Goal: Information Seeking & Learning: Learn about a topic

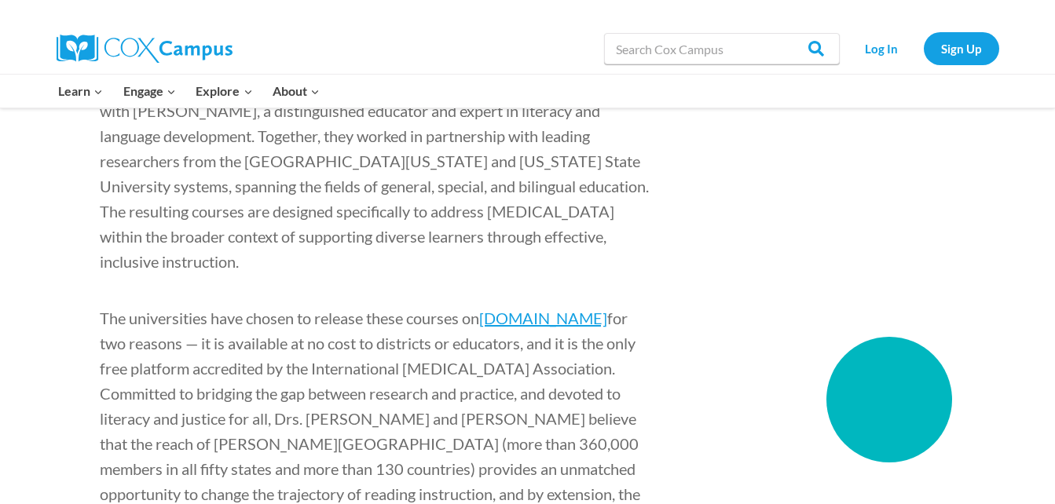
scroll to position [1589, 0]
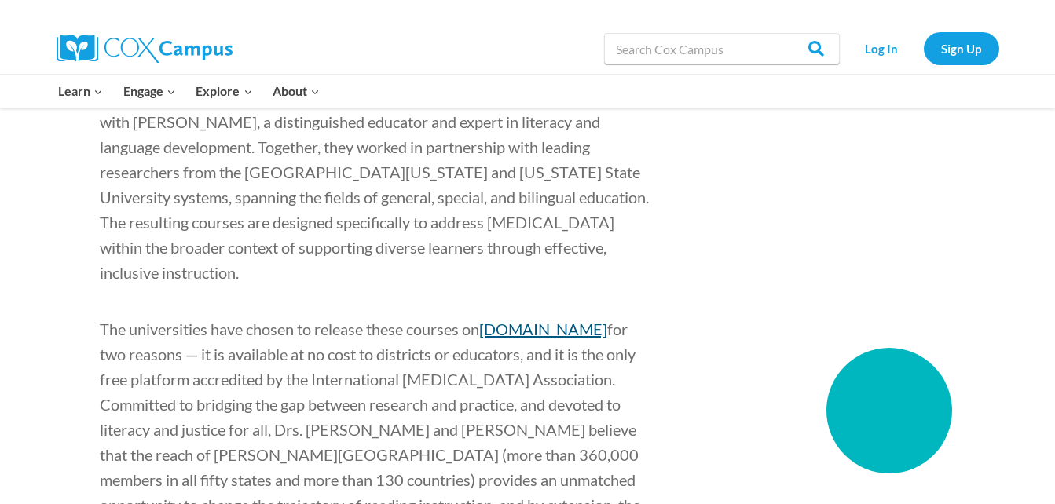
click at [560, 320] on link "[DOMAIN_NAME]" at bounding box center [543, 329] width 128 height 19
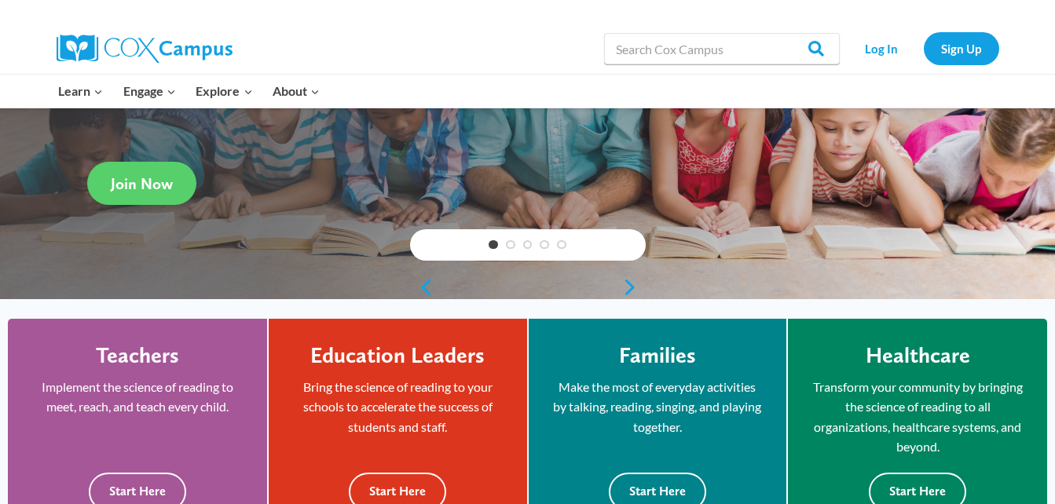
scroll to position [373, 0]
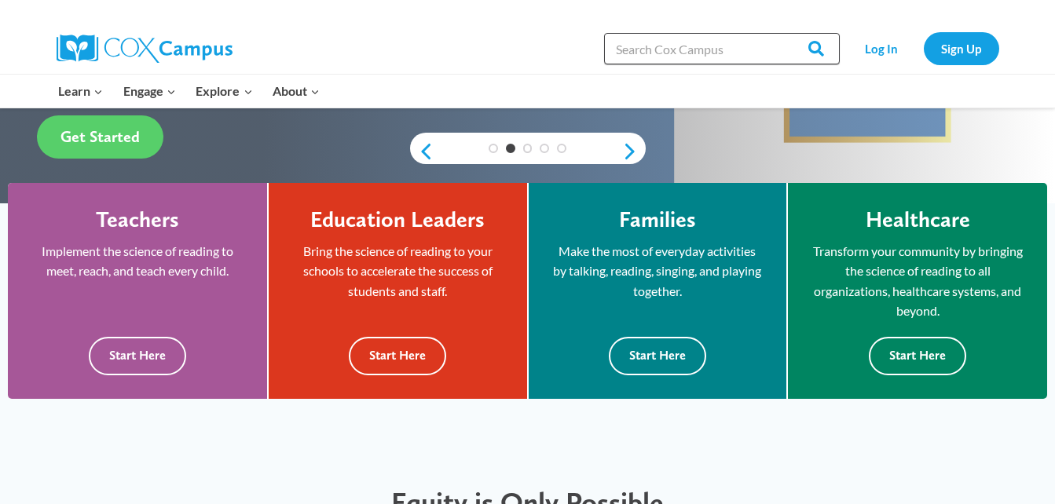
click at [660, 39] on input "Search in [URL][DOMAIN_NAME]" at bounding box center [722, 48] width 236 height 31
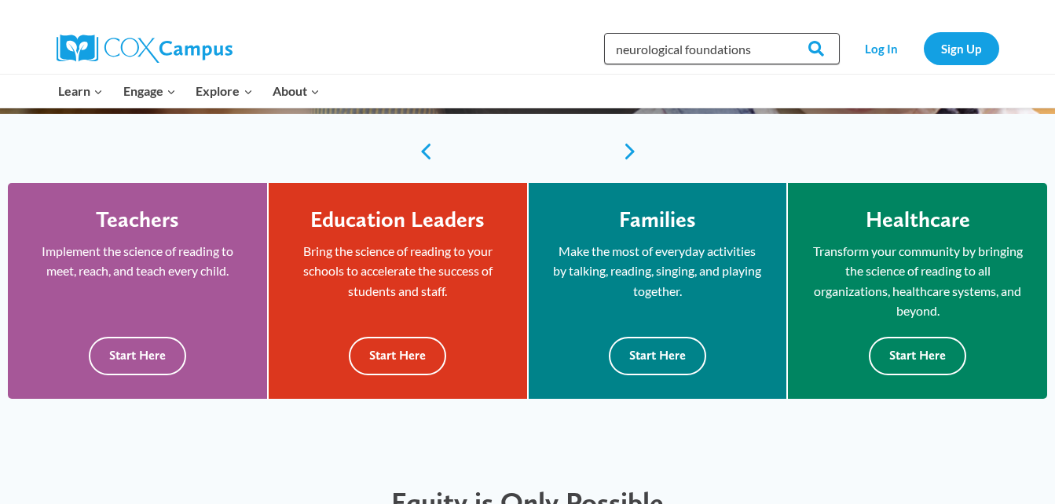
type input "neurological foundations"
click at [779, 33] on input "Search" at bounding box center [809, 48] width 61 height 31
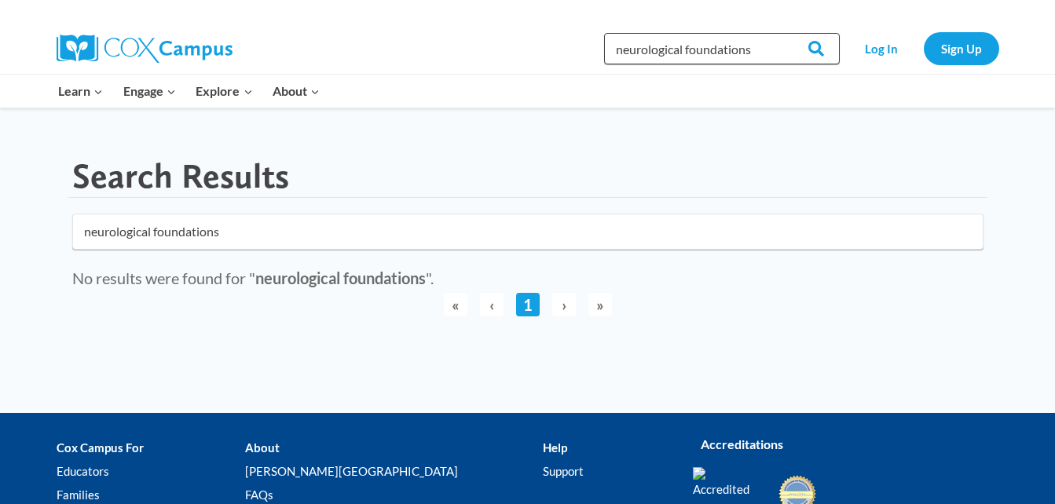
click at [768, 55] on input "neurological foundations" at bounding box center [722, 48] width 236 height 31
drag, startPoint x: 762, startPoint y: 48, endPoint x: 558, endPoint y: 73, distance: 205.8
click at [558, 73] on div "Search in [URL][DOMAIN_NAME] neurological foundations Search Search Log In Sign…" at bounding box center [708, 49] width 581 height 50
type input "[MEDICAL_DATA]"
click at [779, 33] on input "Search" at bounding box center [809, 48] width 61 height 31
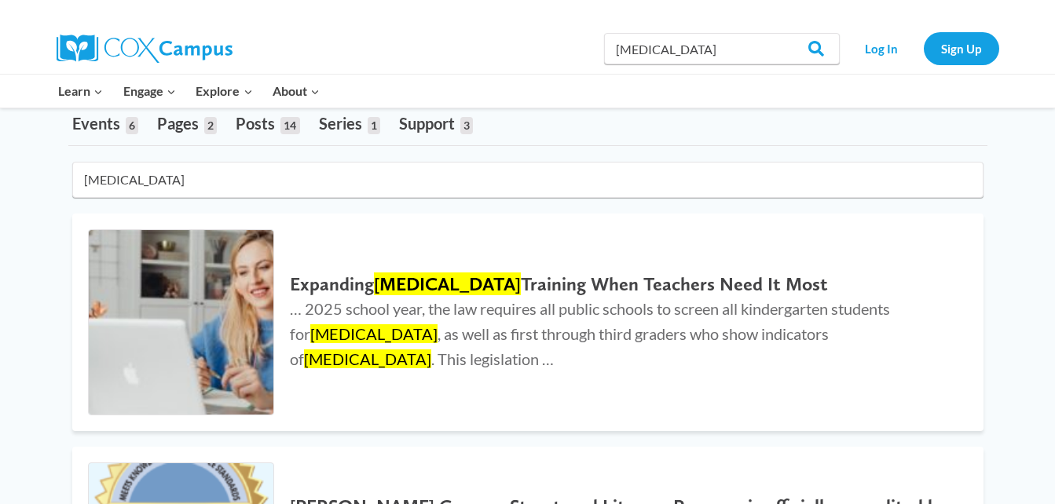
scroll to position [185, 0]
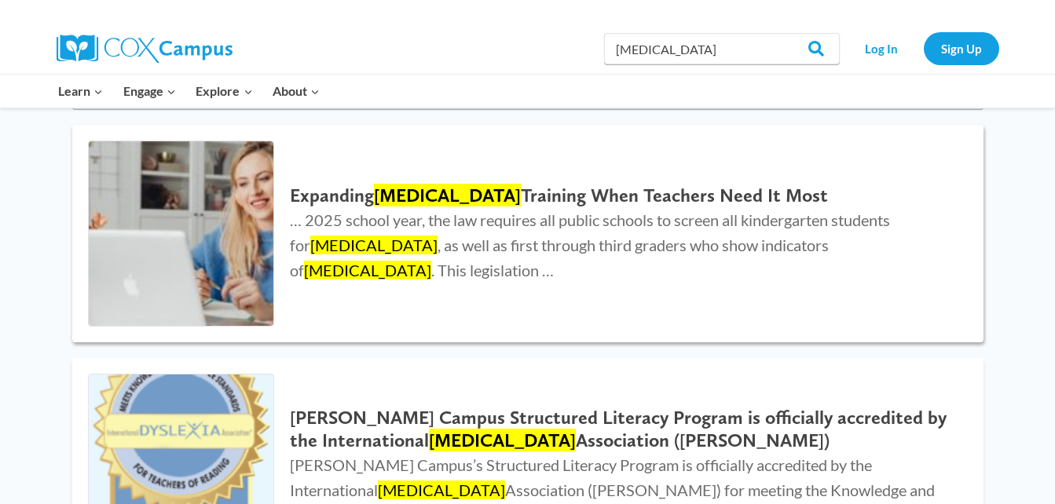
click at [512, 207] on h2 "Expanding Dyslexia Training When Teachers Need It Most" at bounding box center [621, 196] width 662 height 23
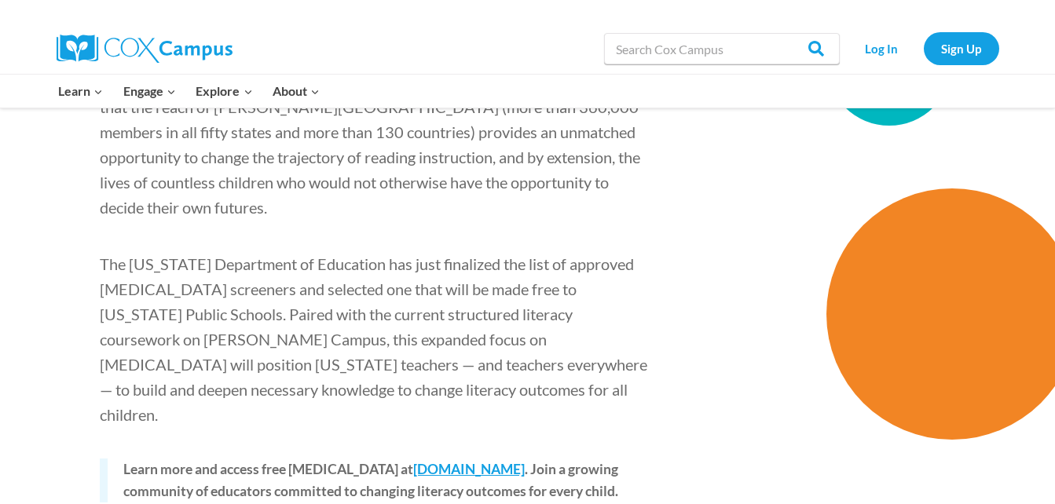
scroll to position [1932, 0]
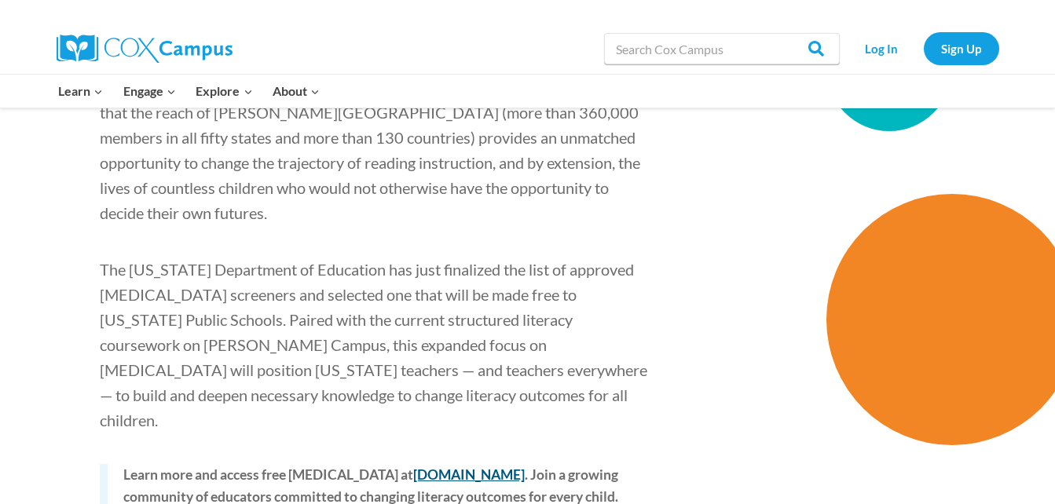
click at [467, 467] on link "coxcampus.org" at bounding box center [469, 475] width 112 height 16
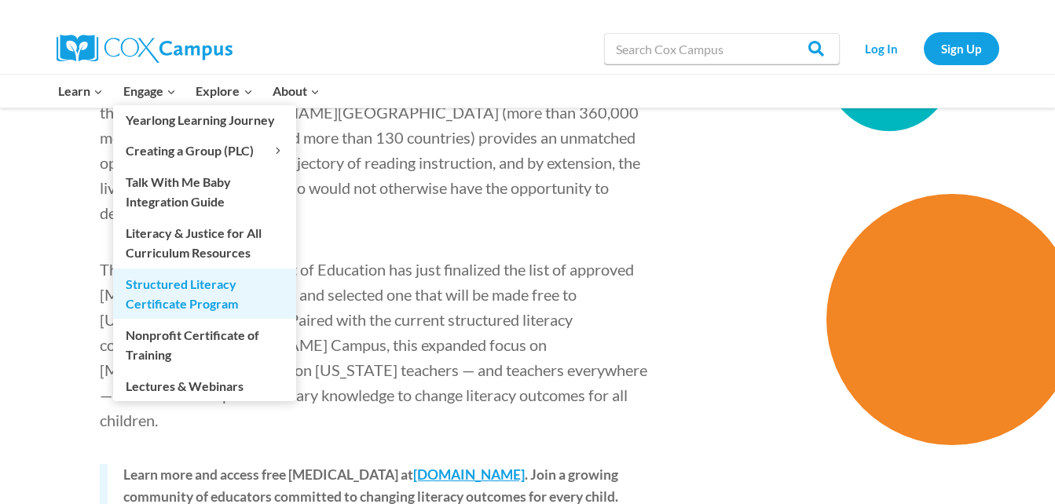
click at [187, 294] on link "Structured Literacy Certificate Program" at bounding box center [204, 294] width 183 height 50
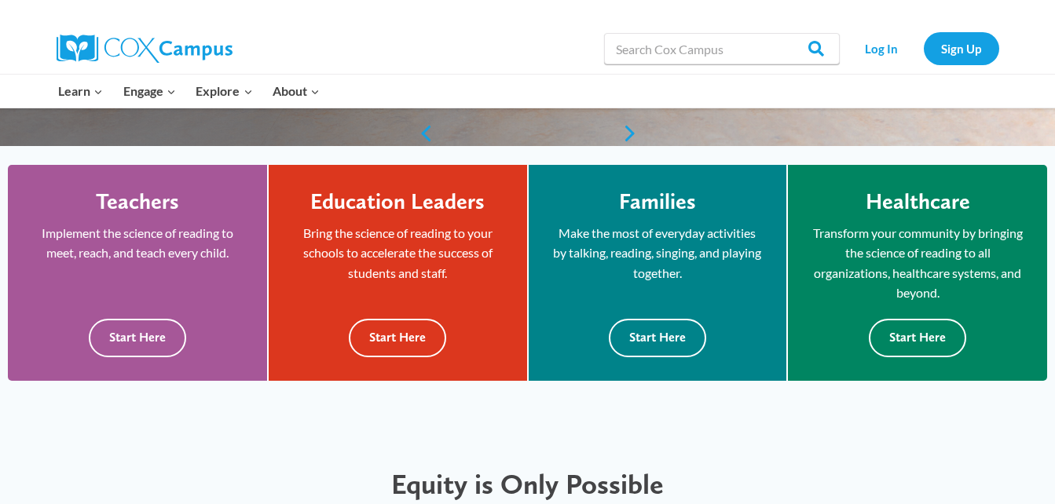
scroll to position [385, 0]
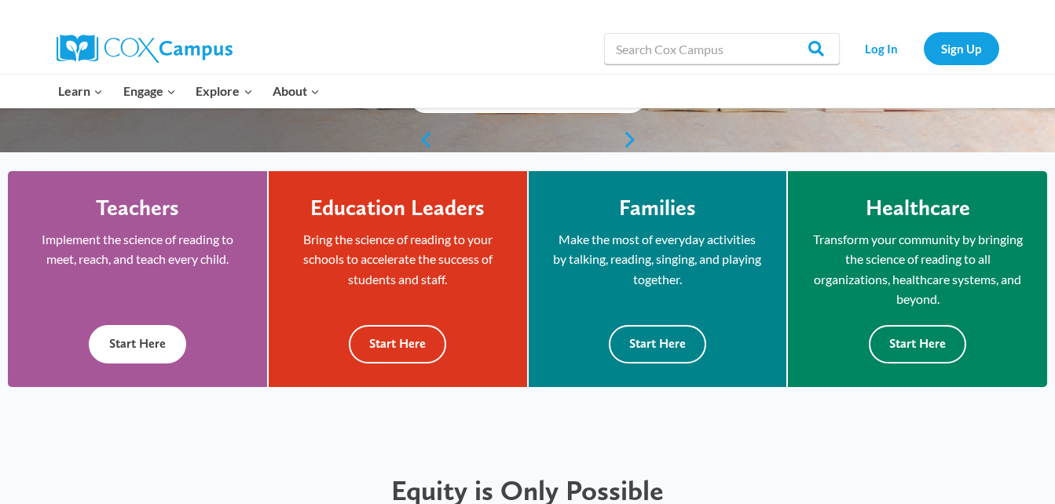
click at [155, 345] on button "Start Here" at bounding box center [137, 344] width 97 height 38
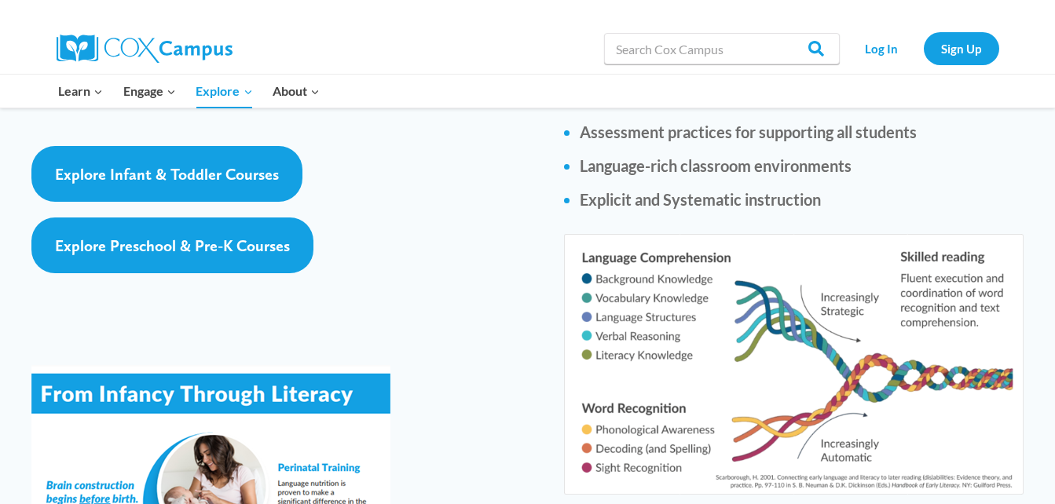
scroll to position [2320, 0]
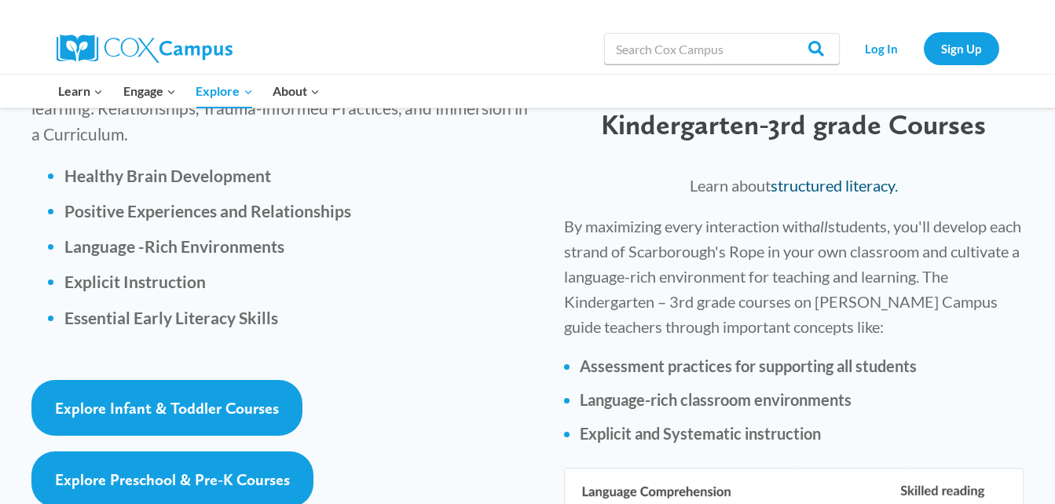
click at [845, 176] on link "structured literacy." at bounding box center [834, 185] width 127 height 19
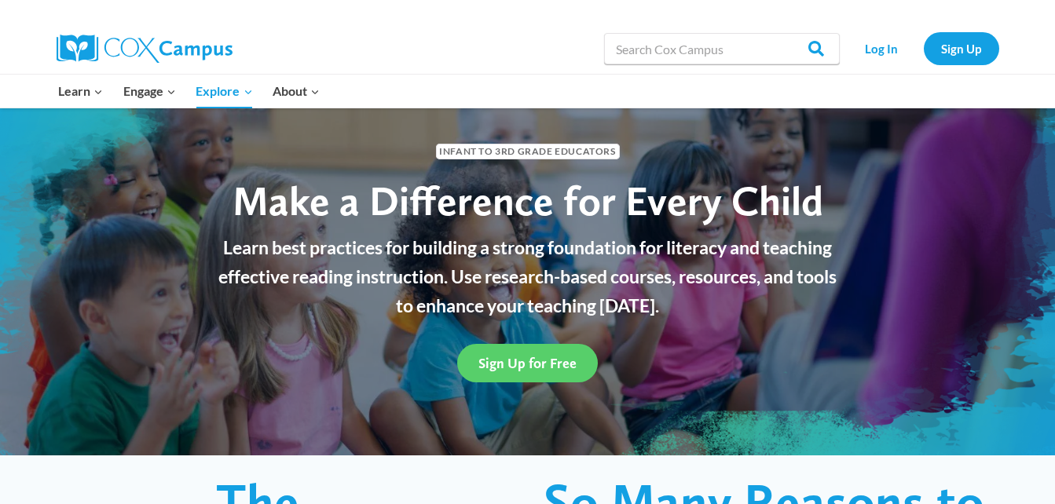
scroll to position [27, 0]
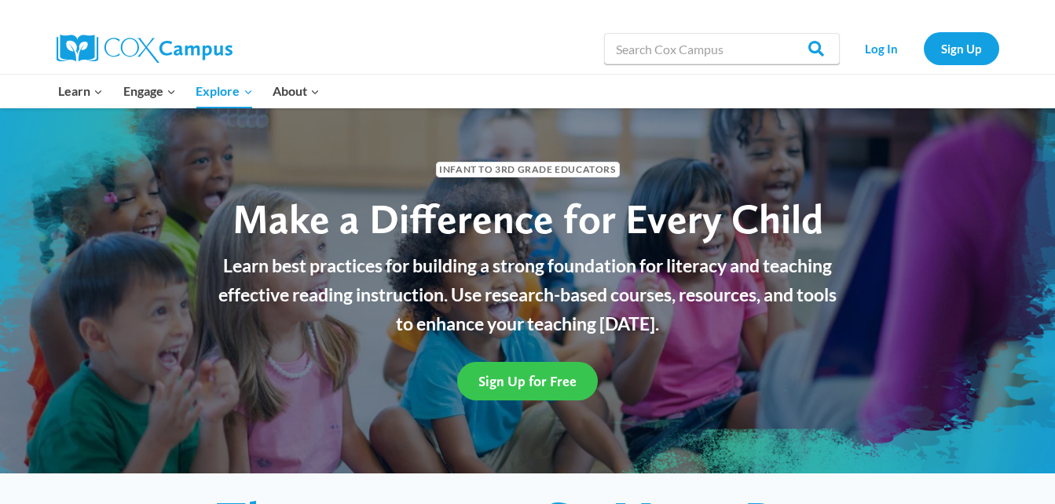
click at [552, 381] on span "Sign Up for Free" at bounding box center [527, 381] width 98 height 16
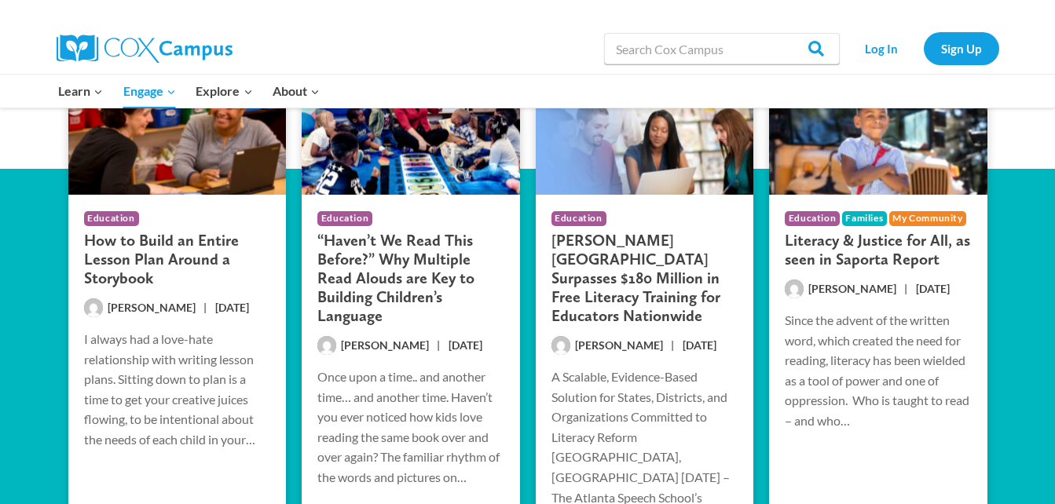
scroll to position [3291, 0]
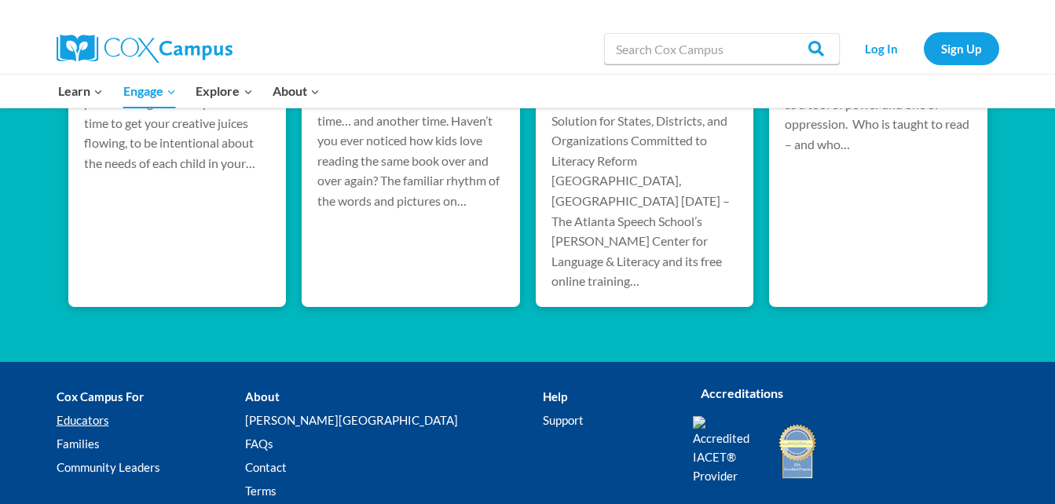
click at [96, 409] on link "Educators" at bounding box center [151, 421] width 189 height 24
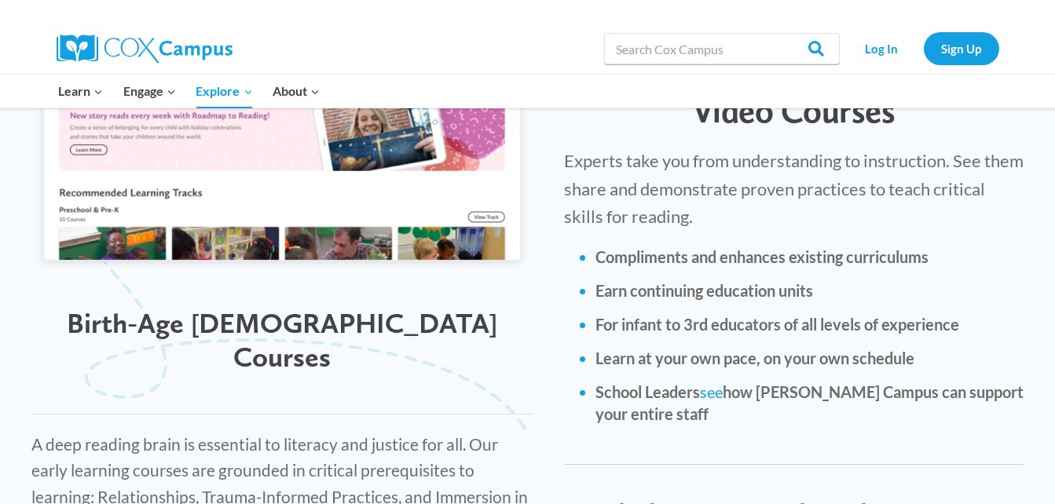
scroll to position [1949, 0]
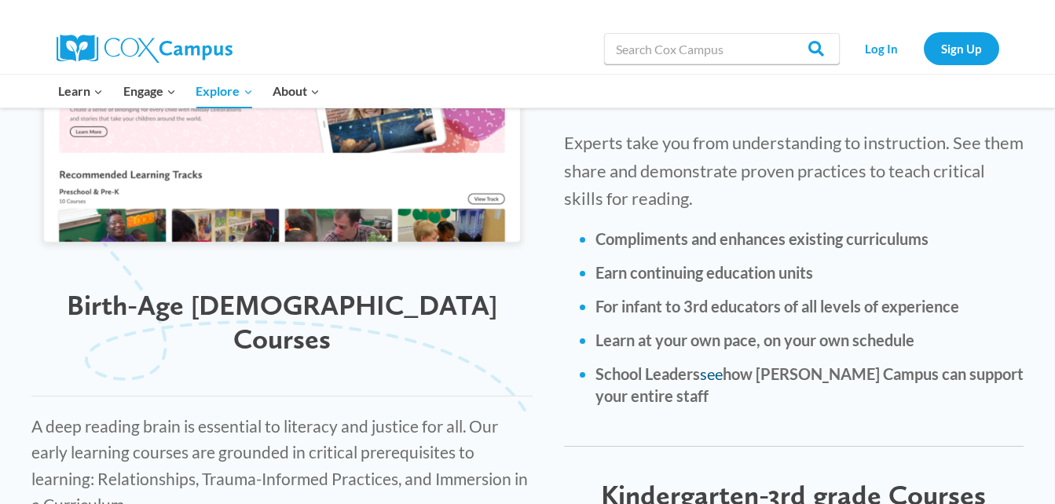
click at [717, 365] on link "see" at bounding box center [711, 374] width 23 height 19
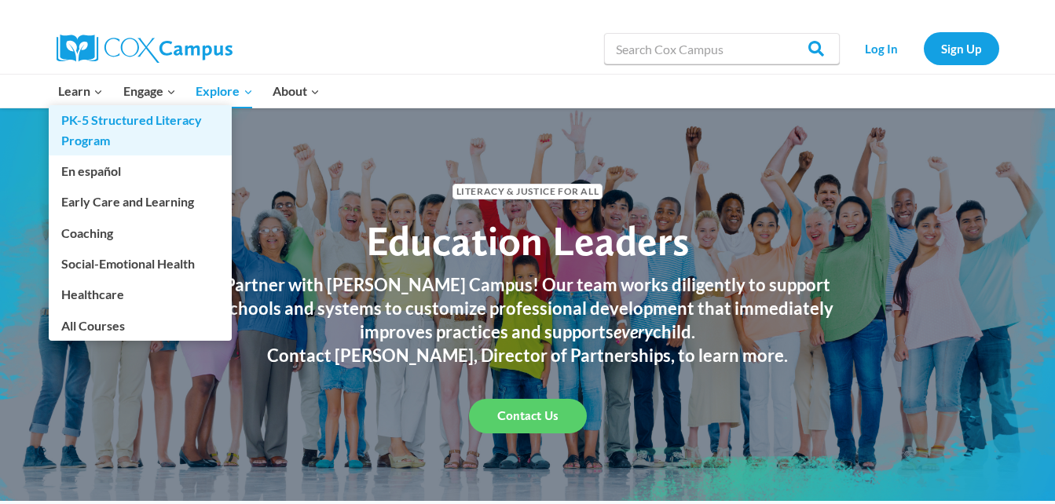
click at [85, 131] on link "PK-5 Structured Literacy Program" at bounding box center [140, 130] width 183 height 50
